Goal: Task Accomplishment & Management: Manage account settings

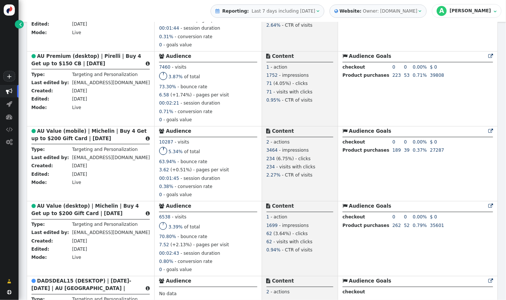
drag, startPoint x: 506, startPoint y: 93, endPoint x: 506, endPoint y: 124, distance: 30.4
click at [506, 124] on div " Targeting  Products  Emails  3rd-party emails  General ? Visits  192484 …" at bounding box center [263, 161] width 488 height 278
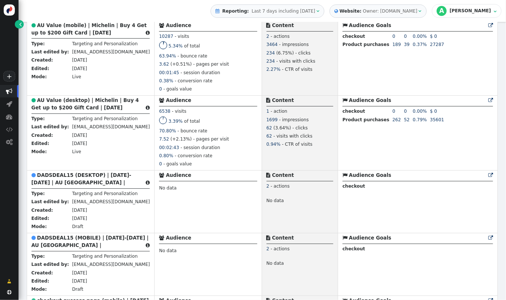
drag, startPoint x: 506, startPoint y: 124, endPoint x: 506, endPoint y: 135, distance: 11.1
click at [506, 135] on div " Targeting  Products  Emails  3rd-party emails  General ? Visits  192484 …" at bounding box center [263, 161] width 488 height 278
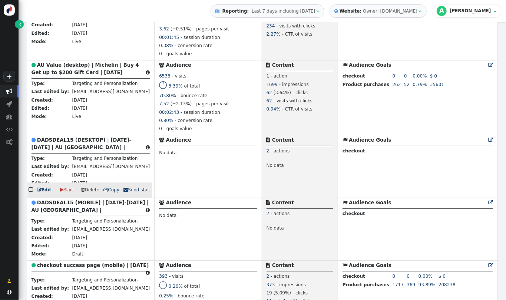
click at [31, 194] on span "" at bounding box center [32, 190] width 6 height 9
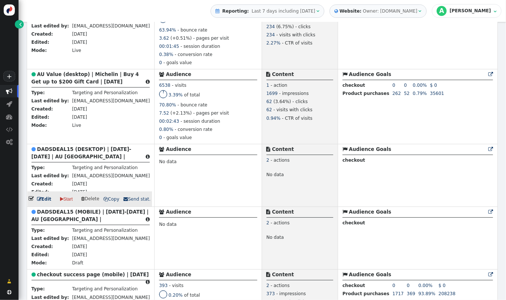
scroll to position [1122, 0]
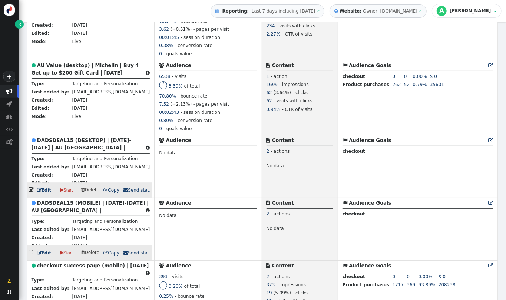
click at [32, 257] on span "" at bounding box center [32, 252] width 6 height 9
click at [30, 194] on span "" at bounding box center [32, 190] width 6 height 9
click at [30, 257] on span "" at bounding box center [32, 252] width 6 height 9
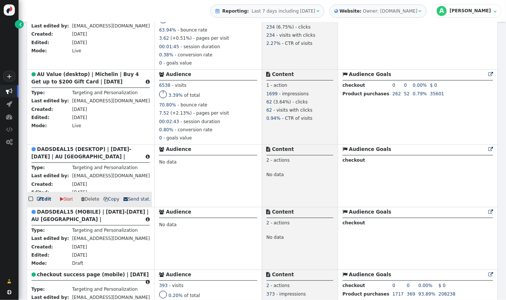
scroll to position [1128, 0]
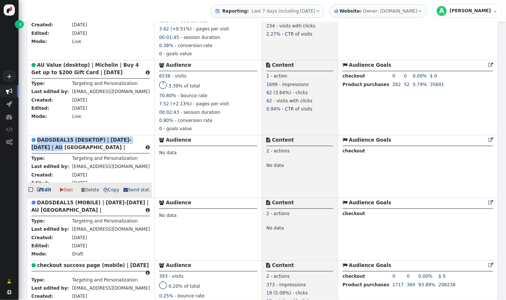
drag, startPoint x: 56, startPoint y: 158, endPoint x: 36, endPoint y: 149, distance: 21.1
click at [36, 149] on div " DADSDEAL15 (DESKTOP) | [DATE]-[DATE] | AU [GEOGRAPHIC_DATA] | " at bounding box center [91, 145] width 119 height 17
copy b "DADSDEAL15 (DESKTOP) | [DATE]-[DATE] | AU [GEOGRAPHIC_DATA] |"
click at [107, 193] on span " Copy" at bounding box center [112, 189] width 16 height 5
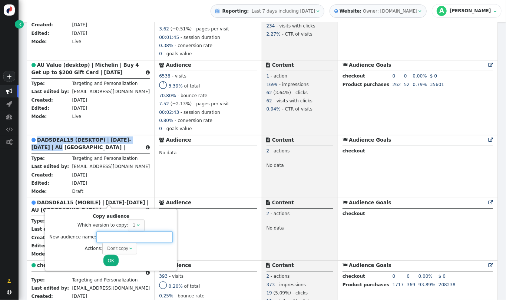
click at [112, 237] on input "text" at bounding box center [134, 238] width 76 height 12
paste input "DADSDEAL15 (DESKTOP) | [DATE]-[DATE] | AU [GEOGRAPHIC_DATA] |"
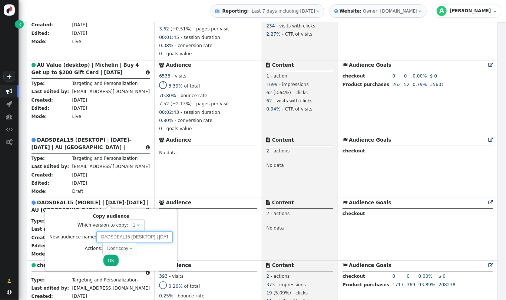
scroll to position [0, 30]
drag, startPoint x: 144, startPoint y: 237, endPoint x: 138, endPoint y: 237, distance: 6.0
click at [138, 237] on input "DADSDEAL15 (DESKTOP) | [DATE]-[DATE] | AU [GEOGRAPHIC_DATA] |" at bounding box center [134, 238] width 76 height 12
drag, startPoint x: 118, startPoint y: 236, endPoint x: 83, endPoint y: 236, distance: 34.5
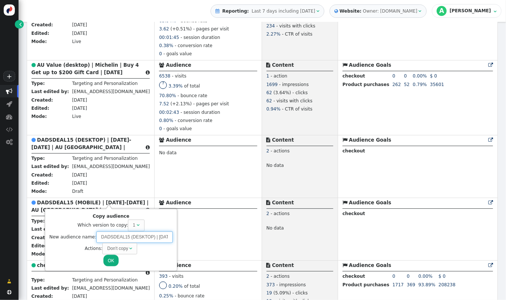
click at [83, 236] on div "New audience name: DADSDEAL15 (DESKTOP) | [DATE]-[DATE] | AU [GEOGRAPHIC_DATA] |" at bounding box center [111, 238] width 124 height 12
click at [123, 236] on input "DADSDEAL15 (DESKTOP) | [DATE]-[DATE] | AU [GEOGRAPHIC_DATA] |" at bounding box center [134, 238] width 76 height 12
drag, startPoint x: 121, startPoint y: 237, endPoint x: 70, endPoint y: 234, distance: 50.2
click at [70, 234] on div "New audience name: DADSDEAL15 (DESKTOP) | [DATE]-[DATE] | AU [GEOGRAPHIC_DATA] |" at bounding box center [111, 238] width 124 height 12
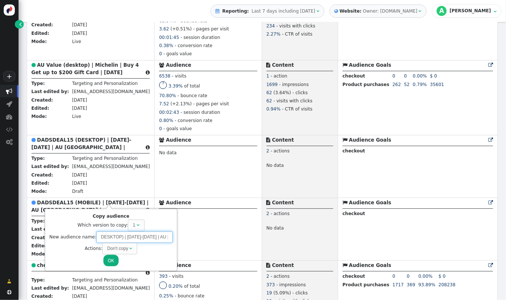
drag, startPoint x: 145, startPoint y: 239, endPoint x: 167, endPoint y: 240, distance: 21.5
click at [167, 240] on input "OVERDRIVE15 (DESKTOP) | [DATE]-[DATE] | AU [GEOGRAPHIC_DATA] |" at bounding box center [134, 238] width 76 height 12
click at [125, 247] on div "Don't copy" at bounding box center [118, 248] width 22 height 7
type input "OVERDRIVE15 (DESKTOP) | [DATE]-[DATE] | AU [GEOGRAPHIC_DATA] |"
drag, startPoint x: 124, startPoint y: 239, endPoint x: 168, endPoint y: 241, distance: 44.6
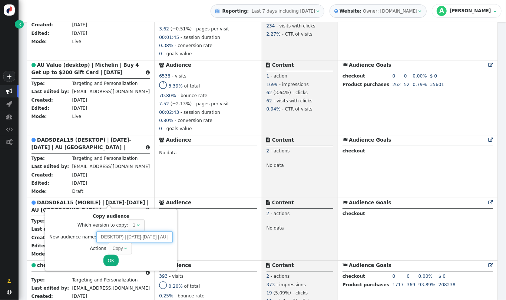
click at [168, 241] on div "Copy audience Which version to copy: 1  New audience name: OVERDRIVE15 (DESKTO…" at bounding box center [110, 240] width 127 height 58
click at [113, 236] on input "OVERDRIVE15 (DESKTOP) | [DATE]-[DATE] | AU [GEOGRAPHIC_DATA] |" at bounding box center [134, 238] width 76 height 12
drag, startPoint x: 113, startPoint y: 236, endPoint x: 89, endPoint y: 239, distance: 23.9
click at [89, 239] on div "New audience name: OVERDRIVE15 (DESKTOP) | [DATE]-[DATE] | AU [GEOGRAPHIC_DATA]…" at bounding box center [111, 238] width 124 height 12
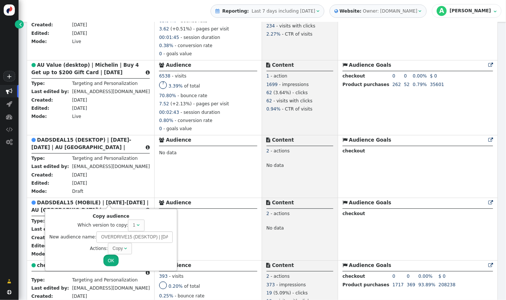
click at [111, 263] on button "OK" at bounding box center [111, 261] width 15 height 12
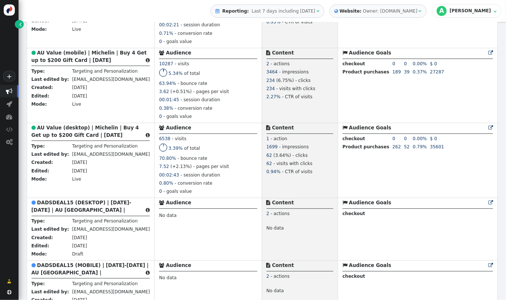
click at [40, 214] on div " DADSDEAL15 (DESKTOP) | [DATE]-[DATE] | AU [GEOGRAPHIC_DATA] | " at bounding box center [91, 207] width 119 height 17
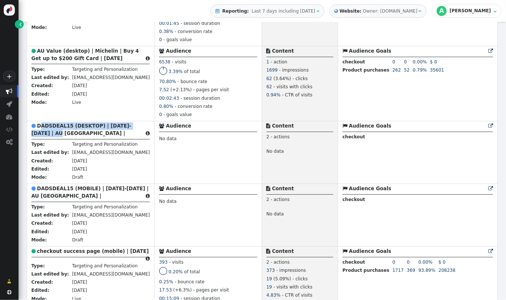
scroll to position [1246, 0]
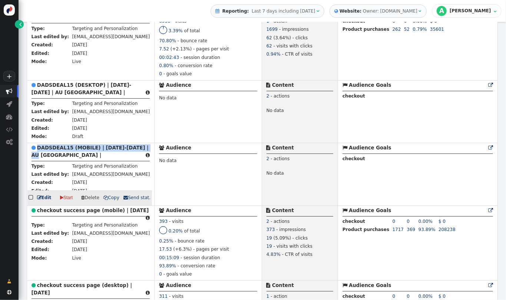
drag, startPoint x: 59, startPoint y: 170, endPoint x: 38, endPoint y: 160, distance: 22.8
click at [38, 160] on div " DADSDEAL15 (MOBILE) | [DATE]-[DATE] | AU [GEOGRAPHIC_DATA] | " at bounding box center [91, 152] width 119 height 17
copy b "DADSDEAL15 (MOBILE) | [DATE]-[DATE] | AU [GEOGRAPHIC_DATA] |"
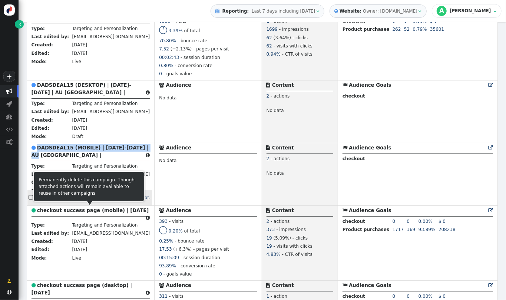
click at [106, 200] on span " Copy" at bounding box center [112, 197] width 16 height 5
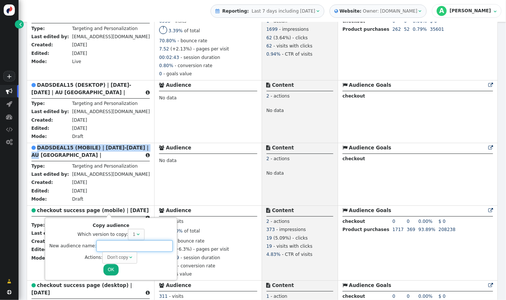
click at [127, 249] on input "text" at bounding box center [134, 246] width 76 height 12
paste input "DADSDEAL15 (MOBILE) | [DATE]-[DATE] | AU [GEOGRAPHIC_DATA] |"
drag, startPoint x: 144, startPoint y: 246, endPoint x: 125, endPoint y: 246, distance: 18.9
click at [125, 246] on input "DADSDEAL15 (MOBILE) | [DATE]-[DATE] | AU [GEOGRAPHIC_DATA] |" at bounding box center [134, 246] width 76 height 12
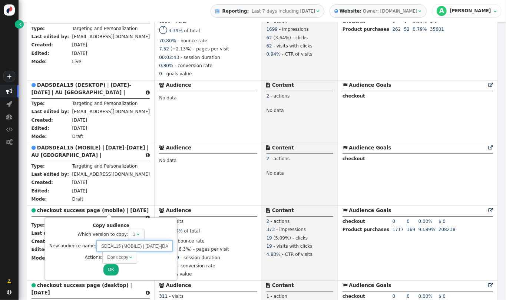
scroll to position [0, 0]
drag, startPoint x: 111, startPoint y: 247, endPoint x: 62, endPoint y: 245, distance: 48.3
click at [62, 245] on div "New audience name: DADSDEAL15 (MOBILE) | [DATE]-[DATE] | AU [GEOGRAPHIC_DATA] |" at bounding box center [111, 246] width 124 height 12
drag, startPoint x: 126, startPoint y: 245, endPoint x: 165, endPoint y: 247, distance: 39.0
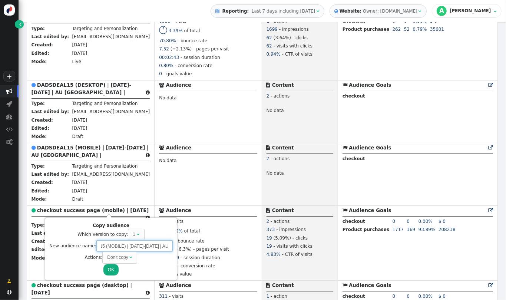
click at [165, 247] on input "OVERDRIVE15 (MOBILE) | [DATE]-[DATE] | AU [GEOGRAPHIC_DATA] |" at bounding box center [134, 246] width 76 height 12
click at [115, 258] on div "Don't copy" at bounding box center [117, 257] width 21 height 7
type input "OVERDRIVE15 (MOBILE) | [DATE]-[DATE] | AU [GEOGRAPHIC_DATA] |"
click at [111, 268] on button "OK" at bounding box center [111, 270] width 15 height 12
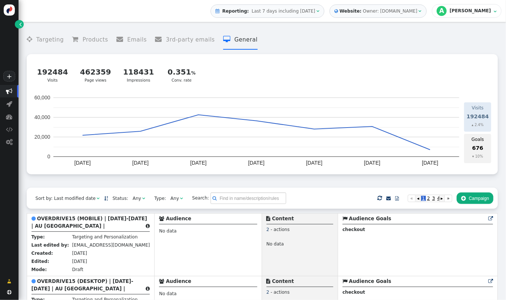
drag, startPoint x: 506, startPoint y: 29, endPoint x: 506, endPoint y: 40, distance: 11.9
click at [506, 40] on div " Targeting  Products  Emails  3rd-party emails  General ? Visits  192484 …" at bounding box center [263, 161] width 488 height 278
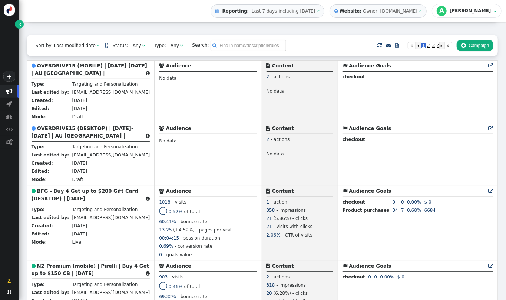
scroll to position [171, 0]
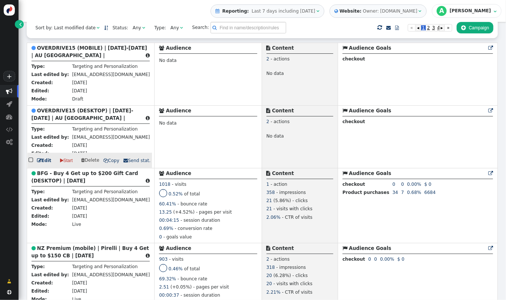
click at [82, 115] on b "OVERDRIVE15 (DESKTOP) | [DATE]-[DATE] | AU [GEOGRAPHIC_DATA] |" at bounding box center [83, 114] width 102 height 13
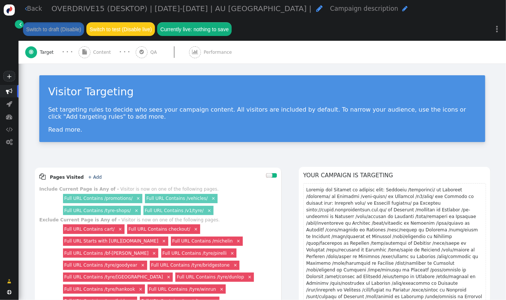
click at [147, 9] on span "OVERDRIVE15 (DESKTOP) | [DATE]-[DATE] | AU [GEOGRAPHIC_DATA] |" at bounding box center [182, 8] width 260 height 9
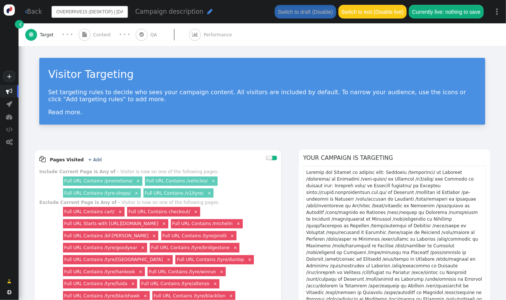
scroll to position [0, 34]
drag, startPoint x: 93, startPoint y: 10, endPoint x: 83, endPoint y: 10, distance: 9.6
click at [83, 10] on input "OVERDRIVE15 (DESKTOP) | [DATE]-[DATE] | AU [GEOGRAPHIC_DATA] |" at bounding box center [90, 12] width 76 height 12
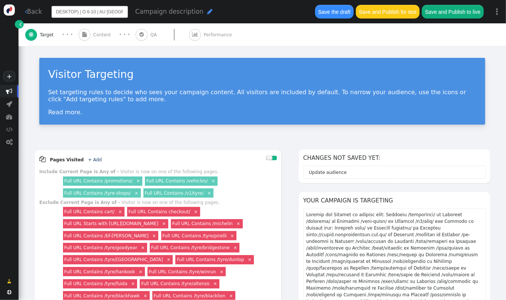
scroll to position [0, 26]
type input "OVERDRIVE15 (DESKTOP) | [DATE]-[DATE] | AU [GEOGRAPHIC_DATA] |"
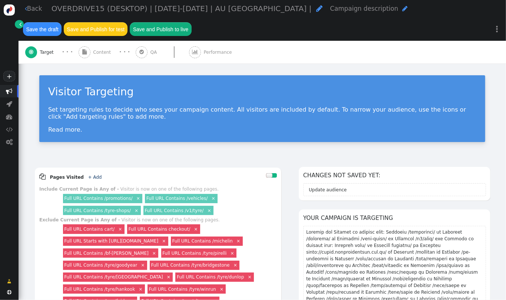
click at [100, 49] on span "Content" at bounding box center [103, 52] width 20 height 7
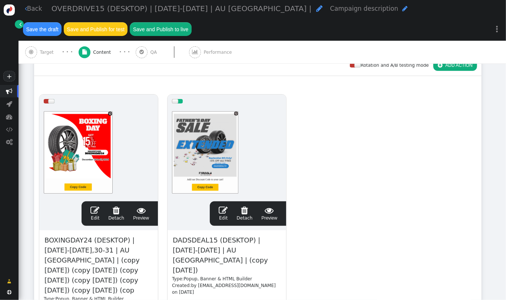
drag, startPoint x: 506, startPoint y: 108, endPoint x: 506, endPoint y: 177, distance: 69.4
click at [506, 177] on div " Back OVERDRIVE15 (DESKTOP) | [DATE]-[DATE] | AU [GEOGRAPHIC_DATA] |  Campaig…" at bounding box center [263, 150] width 488 height 300
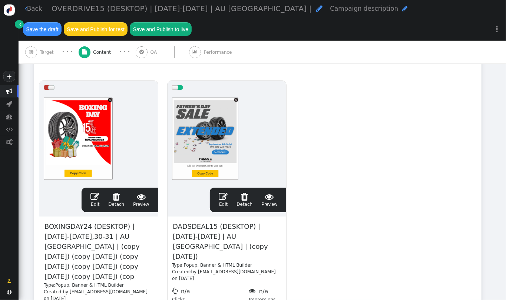
click at [223, 221] on span "DADSDEAL15 (DESKTOP) | [DATE]-[DATE] | AU [GEOGRAPHIC_DATA] | (copy [DATE])" at bounding box center [227, 241] width 110 height 41
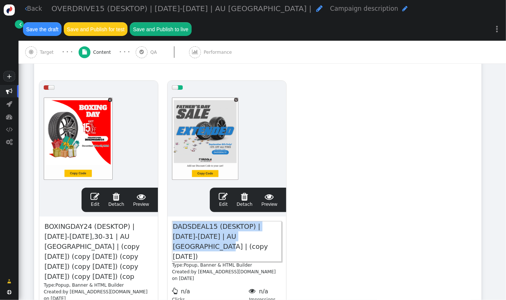
paste span
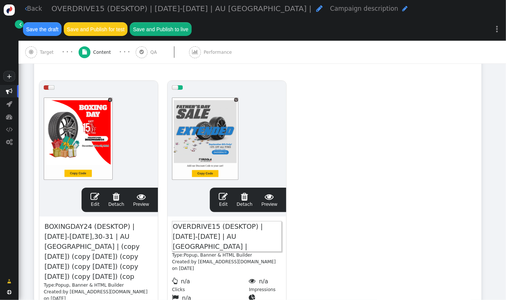
click at [226, 192] on span "" at bounding box center [223, 196] width 9 height 9
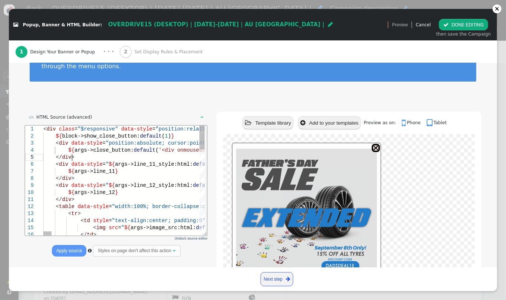
scroll to position [0, 19]
type textarea "ition: all 0.3s ease 0s; border-radius: 35%; background-image: linear-gradient(…"
type textarea "P"
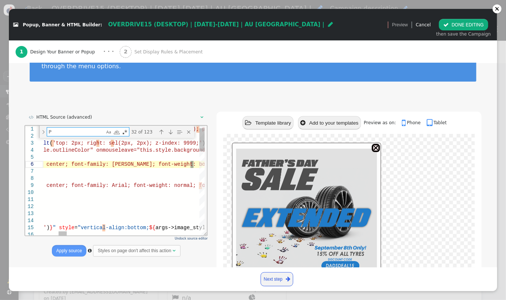
type textarea "</div> <table data-style="width:100%; border-collapse:collapse"> <tr> <td style…"
type textarea "PN"
type textarea "</div> <table data-style="width:100%; border-collapse:collapse"> <tr> <td style…"
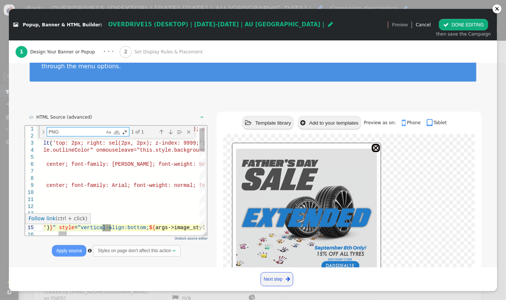
type textarea "PNG"
click at [46, 227] on span "'" at bounding box center [44, 228] width 3 height 6
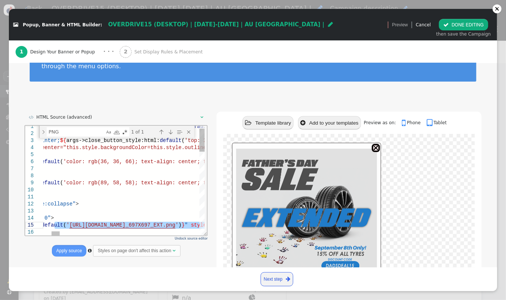
paste textarea "overdrive_697x697"
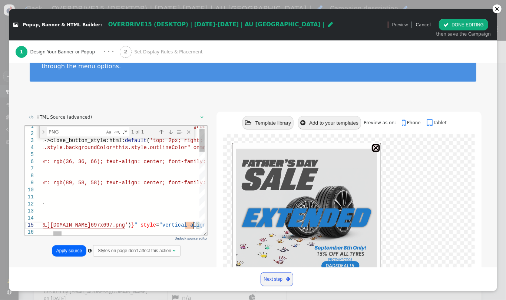
scroll to position [0, 594]
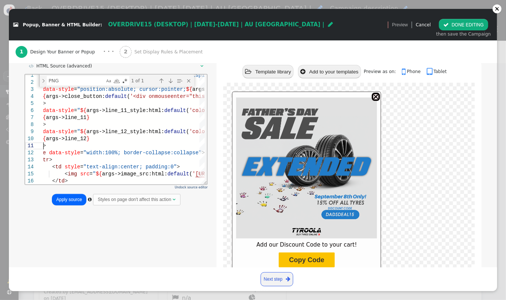
scroll to position [111, 0]
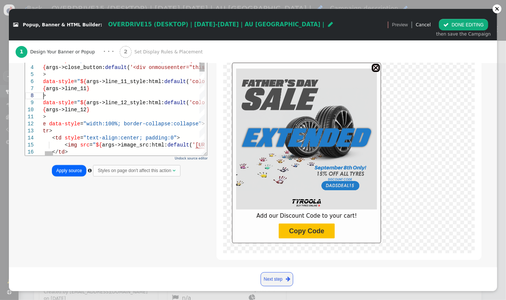
type textarea "or 45%, currentcolor 57%, transparent 57%, transparent 100%), linear-gradient(4…"
type textarea "D"
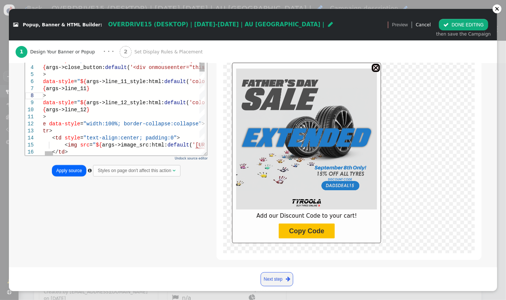
scroll to position [88, 0]
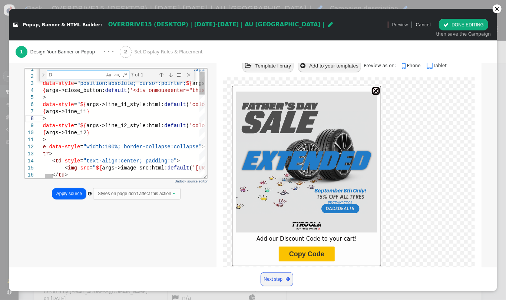
type textarea "5%, currentcolor 57%, transparent 57%, transparent 100%), linear-gradient(45deg…"
type textarea "DA"
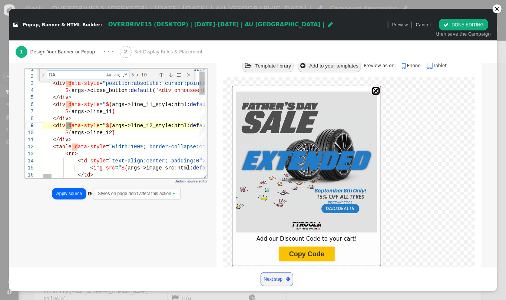
type textarea "</tr> </table> <link rel="stylesheet" type="text/css" href="https://[DOMAIN_NAM…"
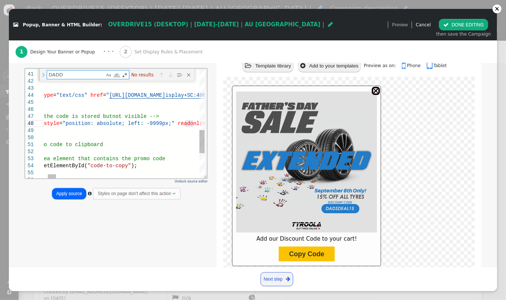
type textarea "DADD"
drag, startPoint x: 184, startPoint y: 123, endPoint x: 194, endPoint y: 123, distance: 9.3
click at [206, 123] on span "DADSDEAL15" at bounding box center [221, 124] width 31 height 6
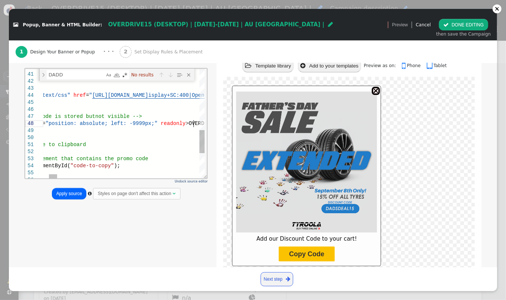
scroll to position [49, 254]
type textarea "</tr> </table> <link rel="stylesheet" type="text/css" href="https://[DOMAIN_NAM…"
type textarea "OVERDRIVE15"
type textarea "// Function to copy the promo code to clipboard function copyCode() { // Get th…"
type textarea "D"
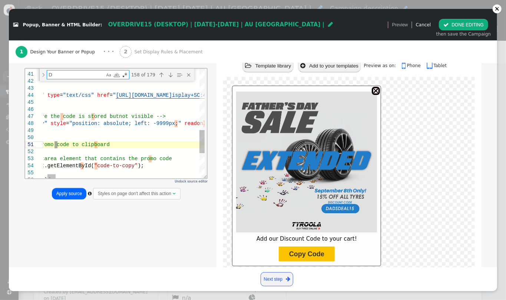
type textarea "<div class="$responsive" data-style="position:relative; display:inline-block; $…"
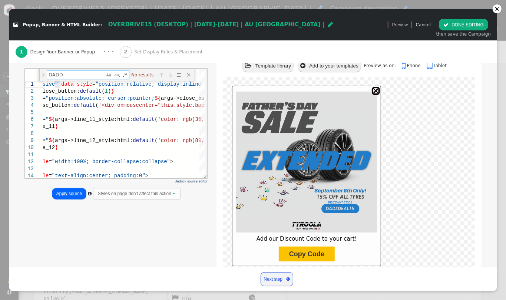
type textarea "DADD"
click at [66, 188] on button "Apply source" at bounding box center [69, 194] width 35 height 12
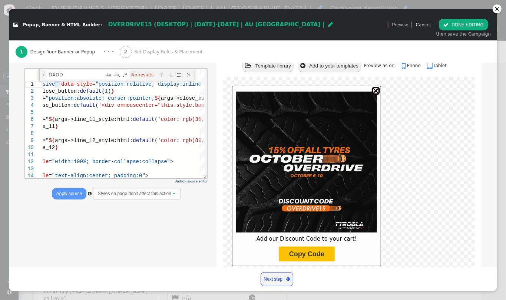
click at [463, 28] on button " DONE EDITING" at bounding box center [463, 25] width 49 height 12
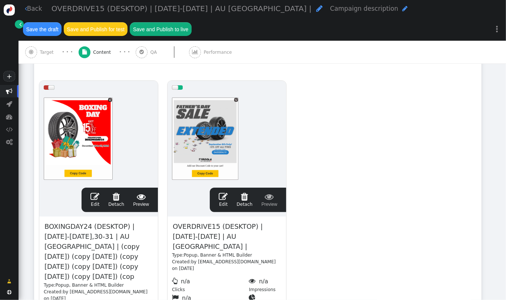
scroll to position [0, 0]
click at [62, 22] on button "Save the draft" at bounding box center [42, 28] width 39 height 13
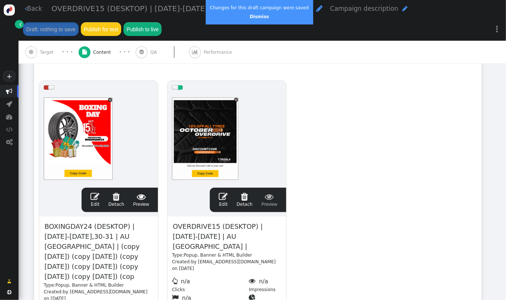
click at [32, 11] on link " Back" at bounding box center [33, 8] width 17 height 9
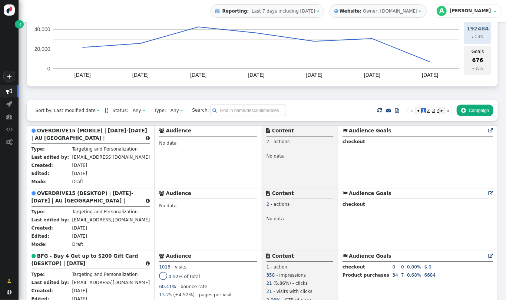
scroll to position [129, 0]
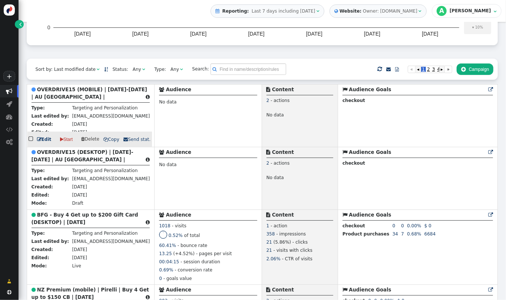
click at [66, 91] on b "OVERDRIVE15 (MOBILE) | [DATE]-[DATE] | AU [GEOGRAPHIC_DATA] |" at bounding box center [90, 93] width 116 height 13
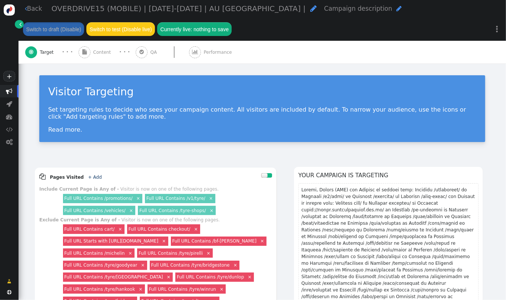
click at [117, 10] on span "OVERDRIVE15 (MOBILE) | [DATE]-[DATE] | AU [GEOGRAPHIC_DATA] |" at bounding box center [179, 8] width 255 height 9
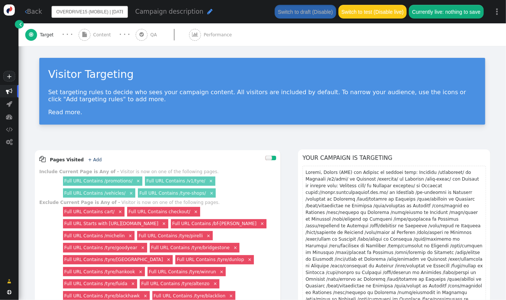
scroll to position [0, 27]
click at [117, 10] on input "OVERDRIVE15 (MOBILE) | [DATE]-[DATE] | AU [GEOGRAPHIC_DATA] |" at bounding box center [90, 12] width 76 height 12
click at [101, 36] on div " Back OVERDRIVE15 (MOBILE) | [DATE]-[DATE] | AU [GEOGRAPHIC_DATA] | Campaign d…" at bounding box center [263, 23] width 488 height 46
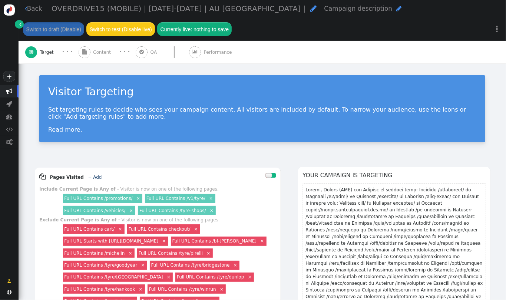
click at [102, 54] on span "Content" at bounding box center [103, 52] width 20 height 7
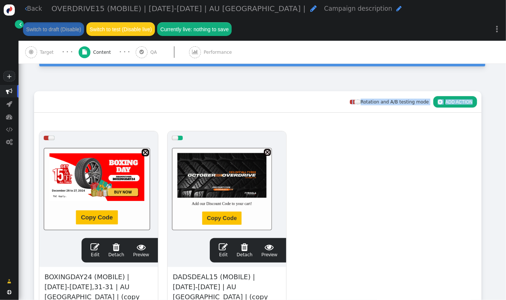
scroll to position [98, 0]
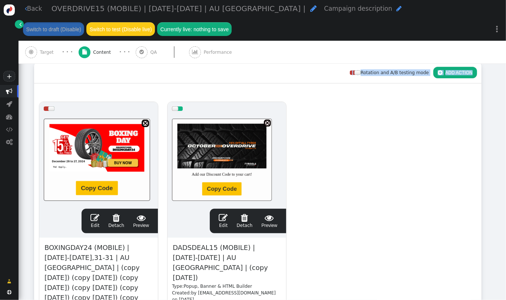
drag, startPoint x: 506, startPoint y: 85, endPoint x: 506, endPoint y: 140, distance: 54.9
click at [506, 140] on div " Back OVERDRIVE15 (MOBILE) | [DATE]-[DATE] | AU [GEOGRAPHIC_DATA] |  Campaign…" at bounding box center [263, 150] width 488 height 300
click at [205, 255] on span "DADSDEAL15 (MOBILE) | [DATE]-[DATE] | AU [GEOGRAPHIC_DATA] | (copy [DATE])" at bounding box center [227, 262] width 110 height 41
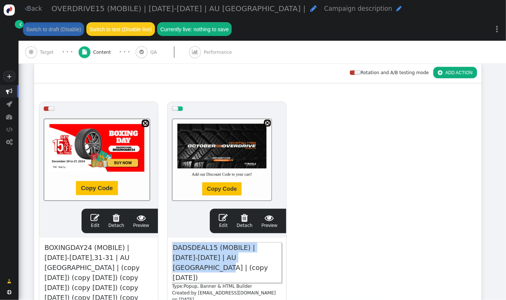
paste span
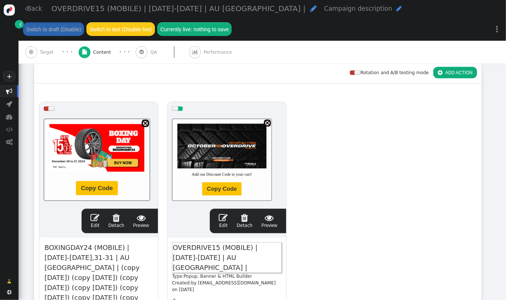
click at [226, 223] on link " Edit" at bounding box center [223, 221] width 9 height 16
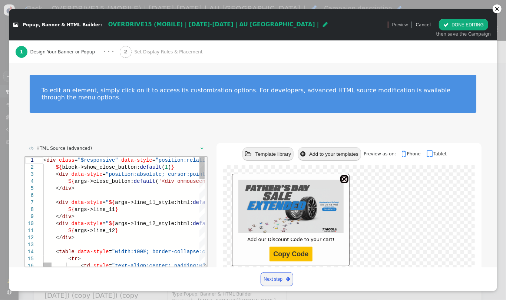
scroll to position [0, 128]
type textarea "all 0.3s ease 0s;" class="$personyze_button_dont_show_again" data-action_id="${…"
type textarea "D"
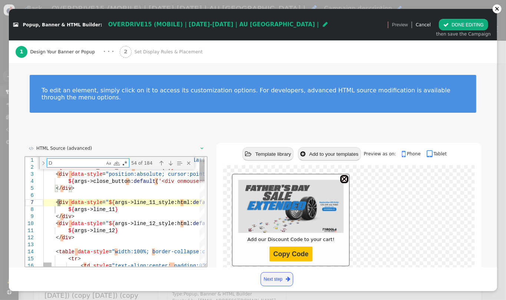
type textarea "0.3s ease 0s;" class="$personyze_button_dont_show_again" data-action_id="${acti…"
type textarea "DA"
type textarea "${args->line_12} </div> <table data-style="width:100%; border-collapse:collapse…"
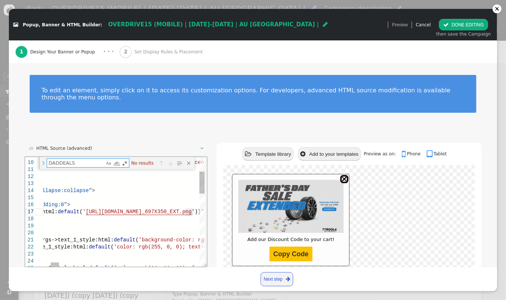
type textarea "DADDEALS"
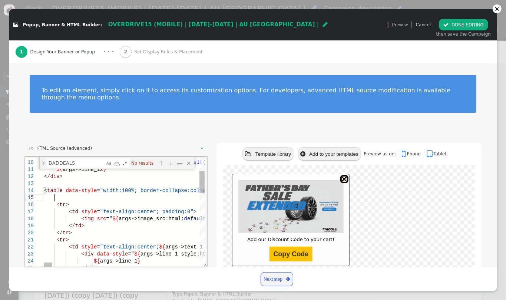
scroll to position [28, 45]
type textarea "${args->line_12} </div> <table data-style="width:100%; border-collapse:collapse…"
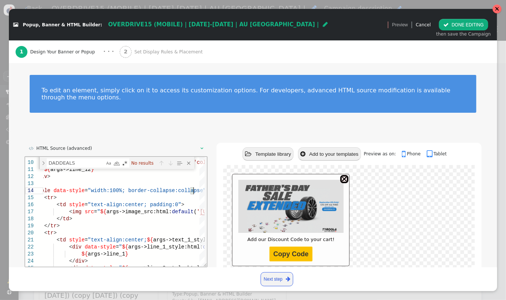
click at [498, 9] on div at bounding box center [497, 9] width 4 height 4
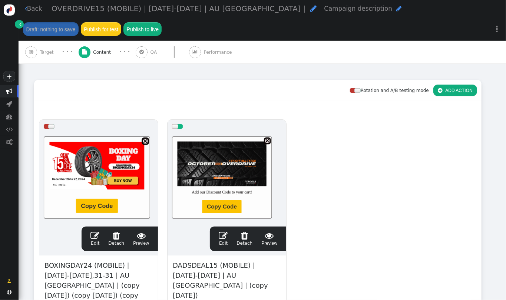
click at [216, 183] on div at bounding box center [227, 177] width 110 height 89
click at [227, 223] on div at bounding box center [349, 220] width 252 height 111
click at [217, 143] on div " Template library  Add to your templates Preview as on:  Phone  Tablet" at bounding box center [349, 154] width 265 height 22
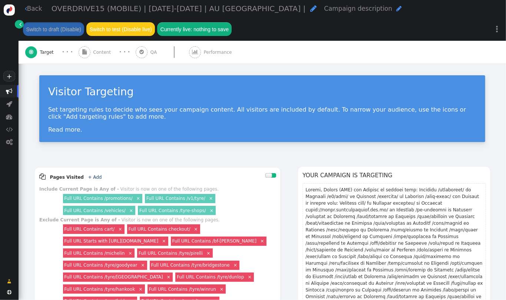
click at [105, 49] on span "Content" at bounding box center [103, 52] width 20 height 7
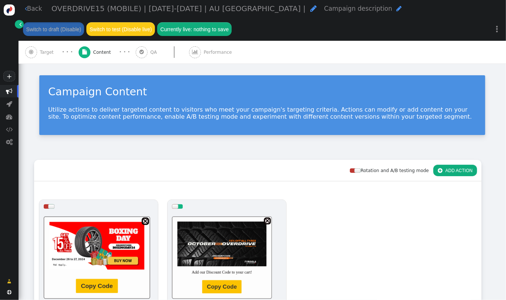
click at [229, 247] on div at bounding box center [227, 257] width 110 height 89
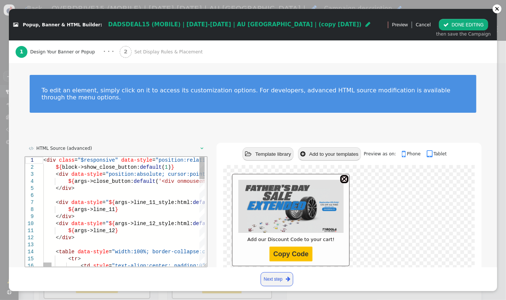
scroll to position [0, 128]
type textarea "%, currentcolor 57%, transparent 57%, transparent 100%);"></div></div>')} </div…"
type textarea "P"
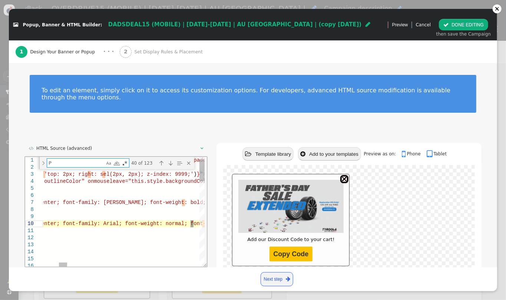
type textarea "${args->line_12} </div> <table data-style="width:100%; border-collapse:collapse…"
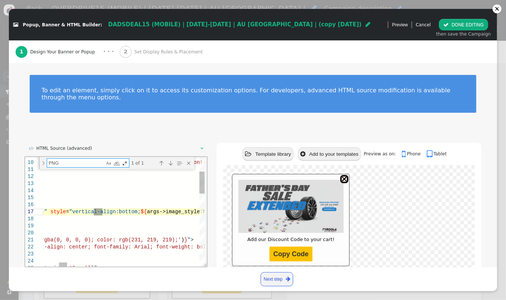
type textarea "PNG"
click at [37, 212] on span "'" at bounding box center [36, 212] width 3 height 6
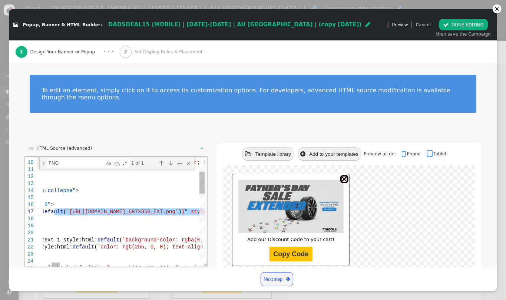
paste textarea "overdrive_697x350"
type textarea "${args->line_12} </div> <table data-style="width:100%; border-collapse:collapse…"
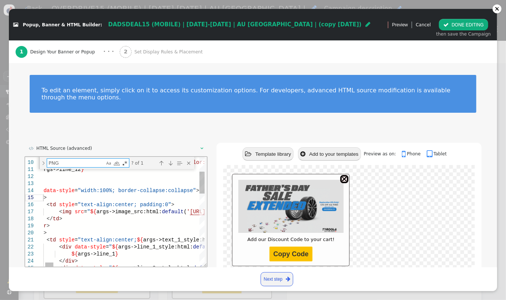
type textarea "D"
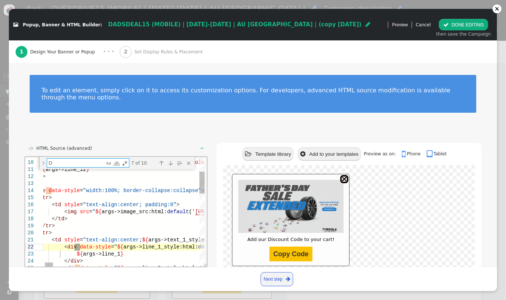
type textarea "<td style="text-align:center; ${args->text_1_style:html:default('background-col…"
type textarea "DA"
type textarea "</a> </td> </tr> </table> <!-- Hidden Text Area where the code is stored but no…"
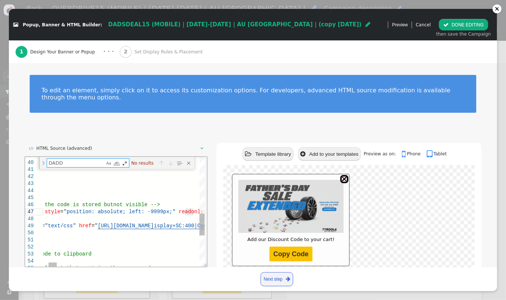
type textarea "DADD"
drag, startPoint x: 184, startPoint y: 211, endPoint x: 192, endPoint y: 211, distance: 8.2
click at [192, 211] on span "< textarea id = "code-to-copy" style = "position: absolute; left: -9999px;" rea…" at bounding box center [108, 212] width 327 height 6
click at [207, 211] on span "DADSDEAL15" at bounding box center [222, 212] width 31 height 6
click at [207, 210] on span "DADSDEAL15" at bounding box center [222, 212] width 31 height 6
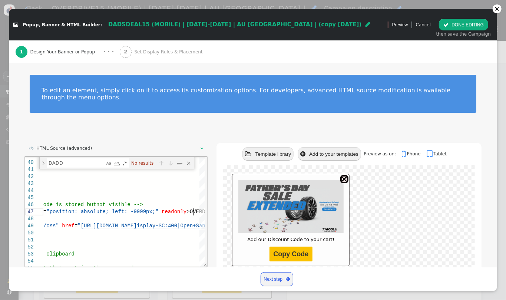
scroll to position [30, 0]
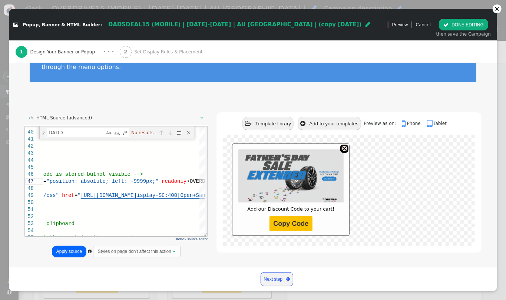
type textarea "</a> </td> </tr> </table> <!-- Hidden Text Area where the code is stored but no…"
click at [69, 246] on button "Apply source" at bounding box center [69, 252] width 35 height 12
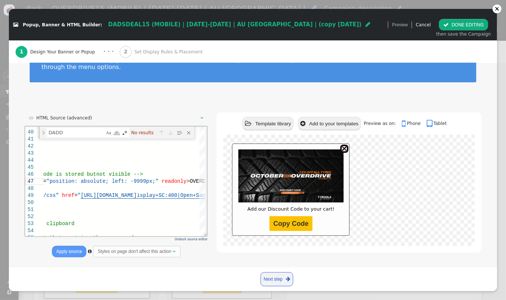
click at [469, 26] on button " DONE EDITING" at bounding box center [463, 25] width 49 height 12
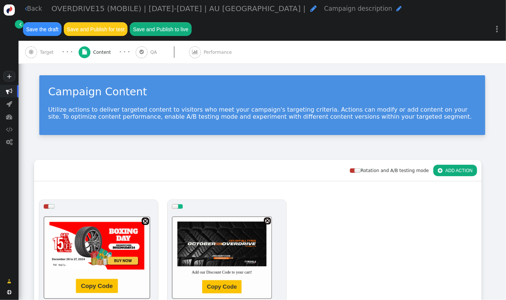
scroll to position [0, 0]
click at [162, 7] on span "OVERDRIVE15 (MOBILE) | [DATE]-[DATE] | AU [GEOGRAPHIC_DATA] |" at bounding box center [179, 8] width 255 height 9
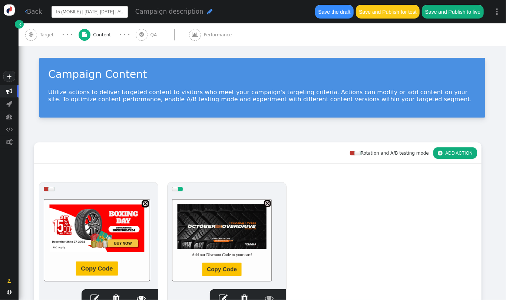
scroll to position [88, 0]
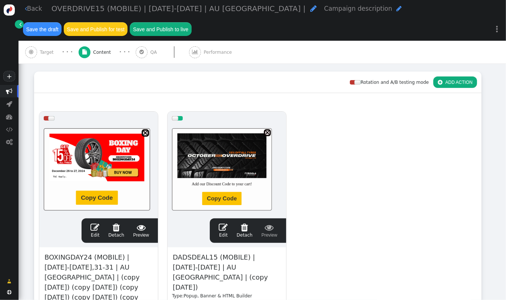
click at [198, 252] on span "DADSDEAL15 (MOBILE) | [DATE]-[DATE] | AU [GEOGRAPHIC_DATA] | (copy [DATE])" at bounding box center [227, 272] width 110 height 41
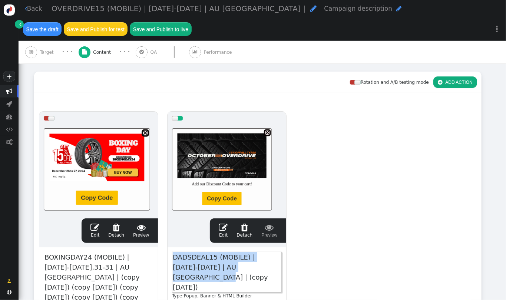
paste span
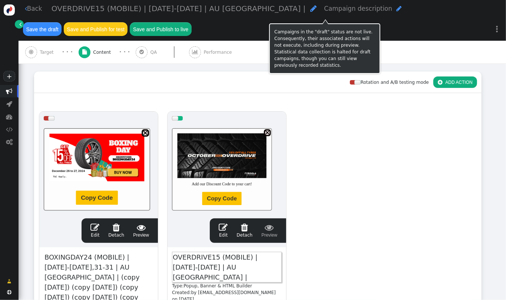
click at [62, 22] on button "Save the draft" at bounding box center [42, 28] width 39 height 13
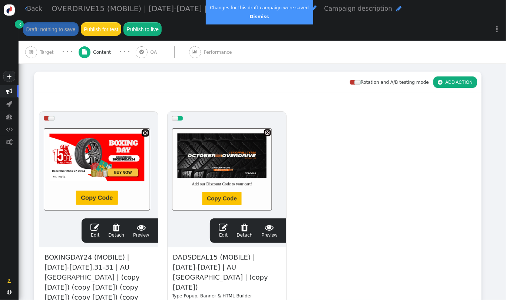
click at [200, 252] on span "DADSDEAL15 (MOBILE) | [DATE]-[DATE] | AU [GEOGRAPHIC_DATA] | (copy [DATE])" at bounding box center [227, 272] width 110 height 41
click at [331, 130] on div "drag this  Edit  Detach  Preview BOXINGDAY24 (MOBILE) | DEC 26-27,31-31 | AU…" at bounding box center [258, 243] width 447 height 273
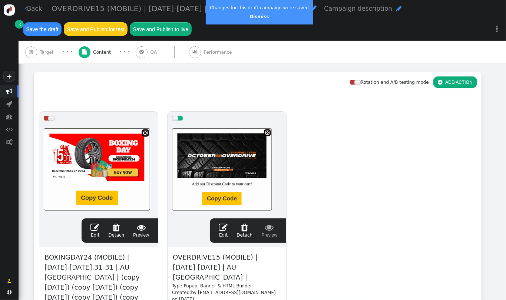
click at [62, 22] on button "Save the draft" at bounding box center [42, 28] width 39 height 13
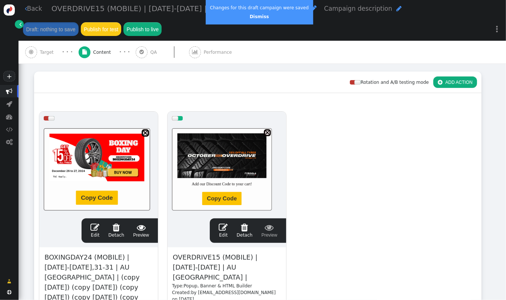
click at [34, 13] on link " Back" at bounding box center [33, 8] width 17 height 9
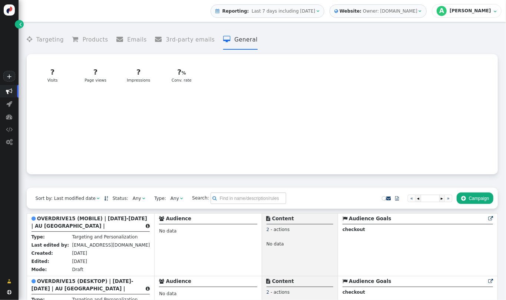
click at [74, 222] on b "OVERDRIVE15 (MOBILE) | [DATE]-[DATE] | AU [GEOGRAPHIC_DATA] |" at bounding box center [90, 222] width 116 height 13
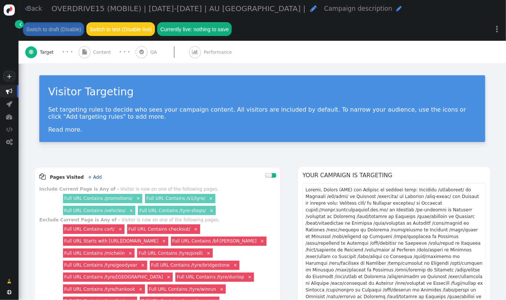
click at [104, 47] on div " Content" at bounding box center [96, 52] width 35 height 23
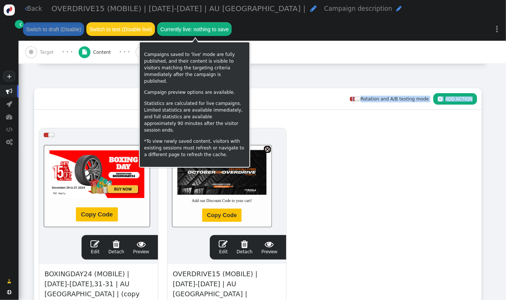
drag, startPoint x: 506, startPoint y: 104, endPoint x: 506, endPoint y: 150, distance: 46.4
click at [506, 150] on div " Back OVERDRIVE15 (MOBILE) | [DATE]-[DATE] | AU [GEOGRAPHIC_DATA] |  Campaign…" at bounding box center [263, 150] width 488 height 300
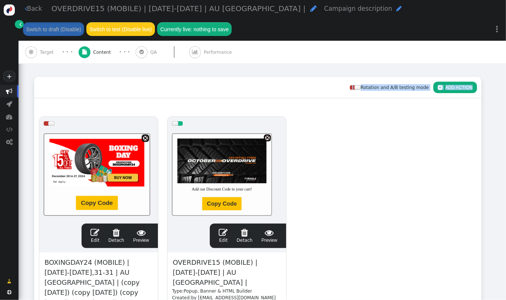
click at [30, 9] on link " Back" at bounding box center [33, 8] width 17 height 9
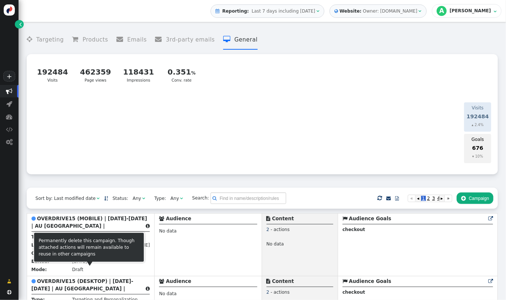
click at [93, 286] on b "OVERDRIVE15 (DESKTOP) | [DATE]-[DATE] | AU [GEOGRAPHIC_DATA] |" at bounding box center [83, 285] width 102 height 13
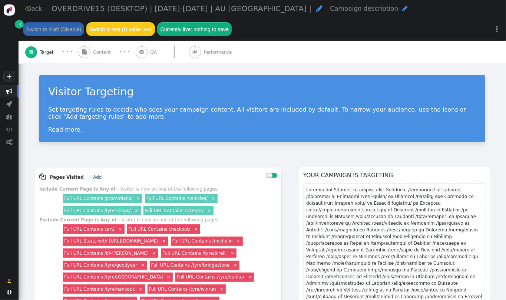
click at [104, 56] on div " Content" at bounding box center [96, 52] width 35 height 23
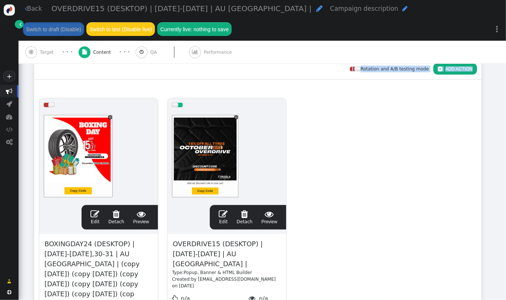
scroll to position [107, 0]
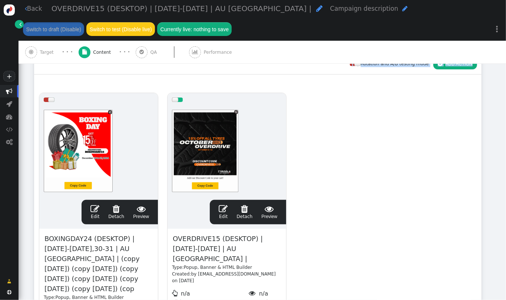
drag, startPoint x: 506, startPoint y: 91, endPoint x: 506, endPoint y: 151, distance: 60.1
click at [506, 151] on div " Back OVERDRIVE15 (DESKTOP) | OCT 6-10 | AU NZ |  Campaign description  Swit…" at bounding box center [263, 150] width 488 height 300
